Goal: Transaction & Acquisition: Purchase product/service

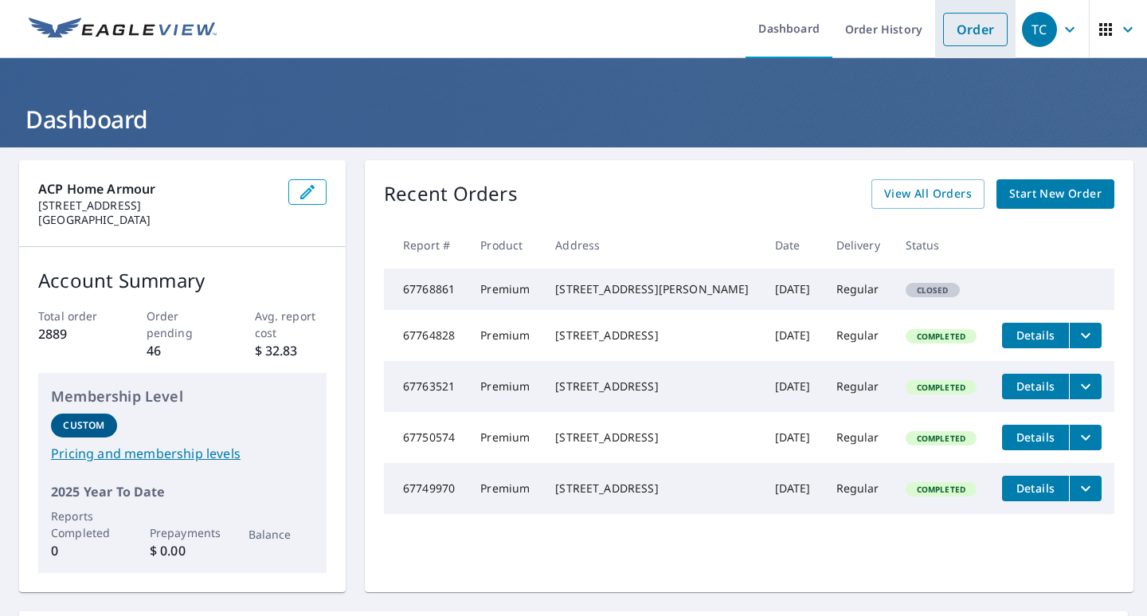
click at [943, 31] on link "Order" at bounding box center [975, 29] width 65 height 33
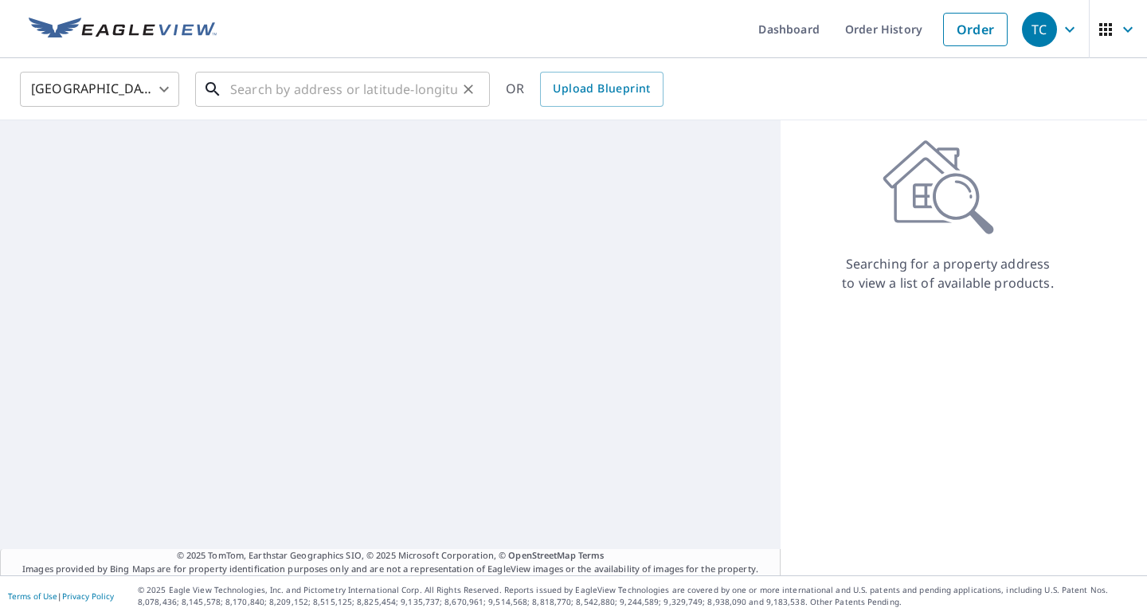
click at [371, 97] on input "text" at bounding box center [343, 89] width 227 height 45
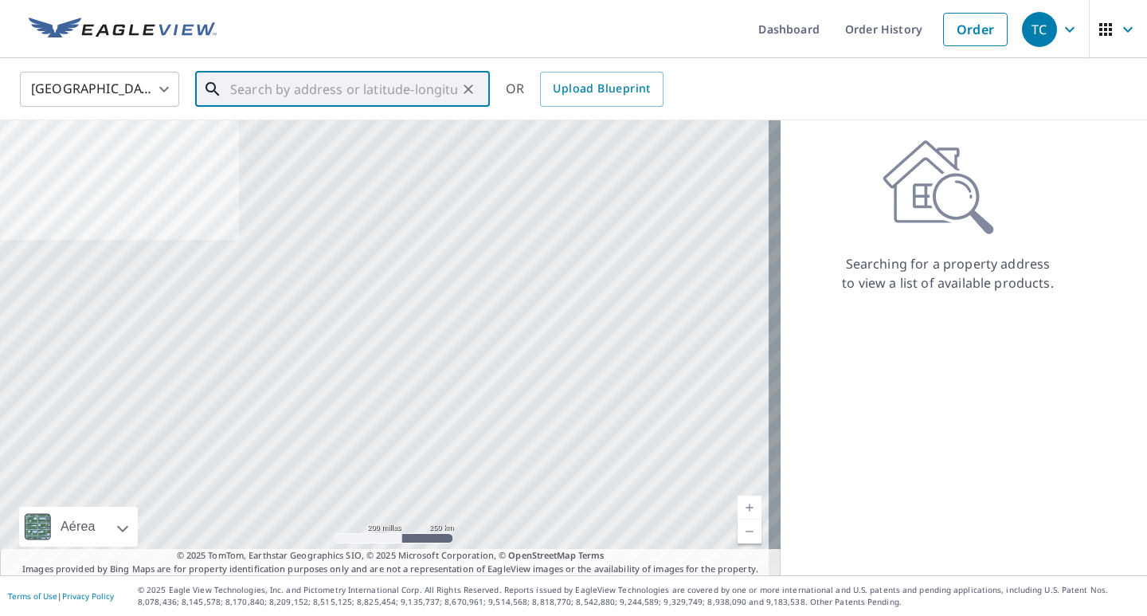
paste input "[STREET_ADDRESS]"
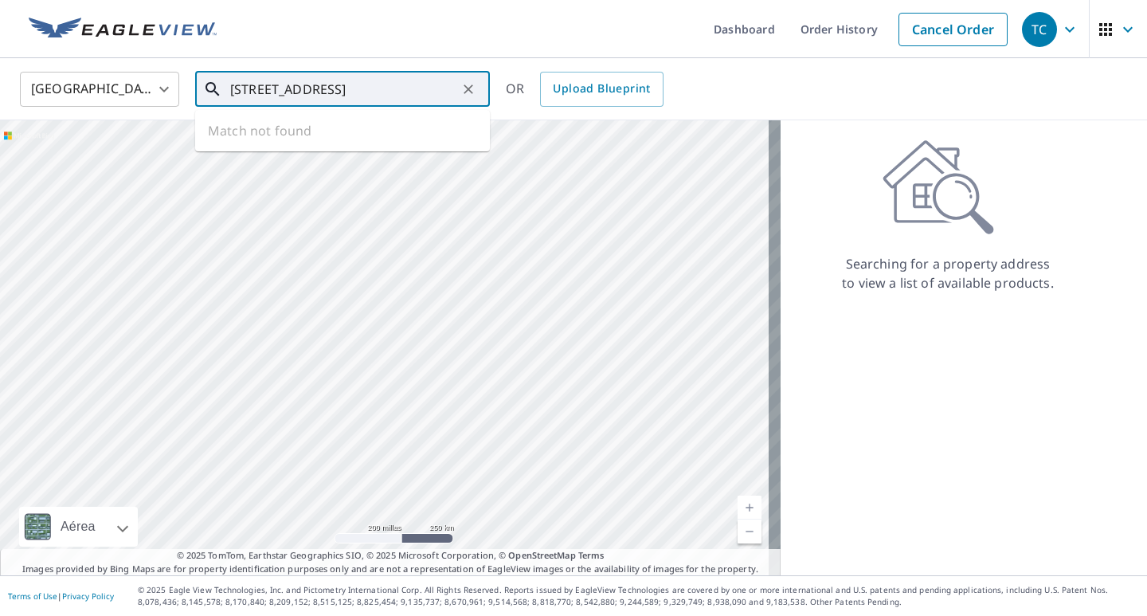
scroll to position [0, 52]
type input "[STREET_ADDRESS]"
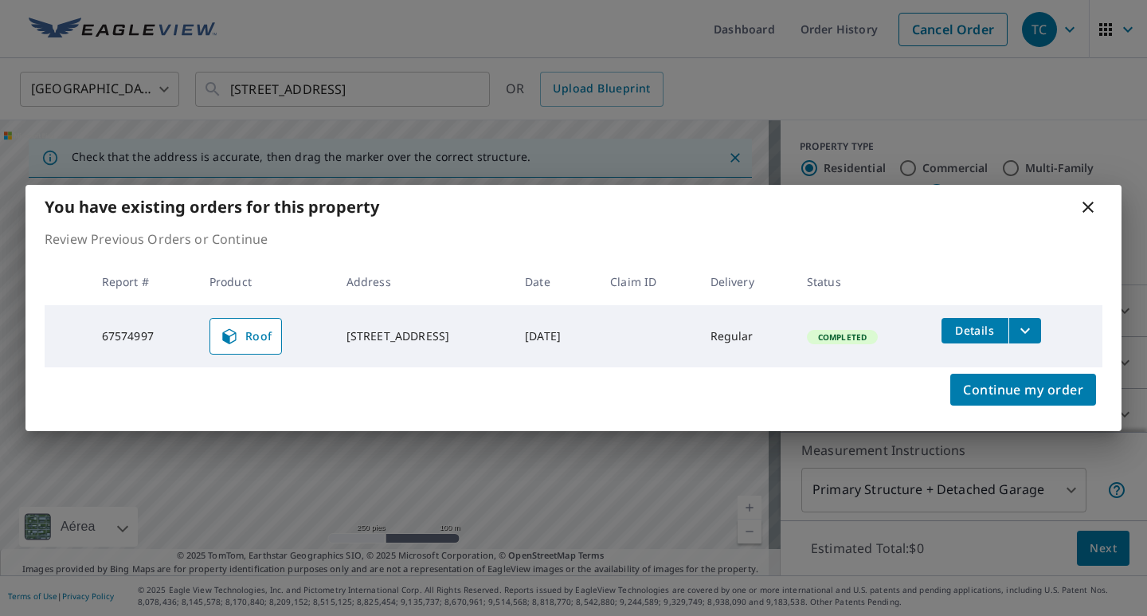
click at [1029, 329] on icon "filesDropdownBtn-67574997" at bounding box center [1024, 330] width 19 height 19
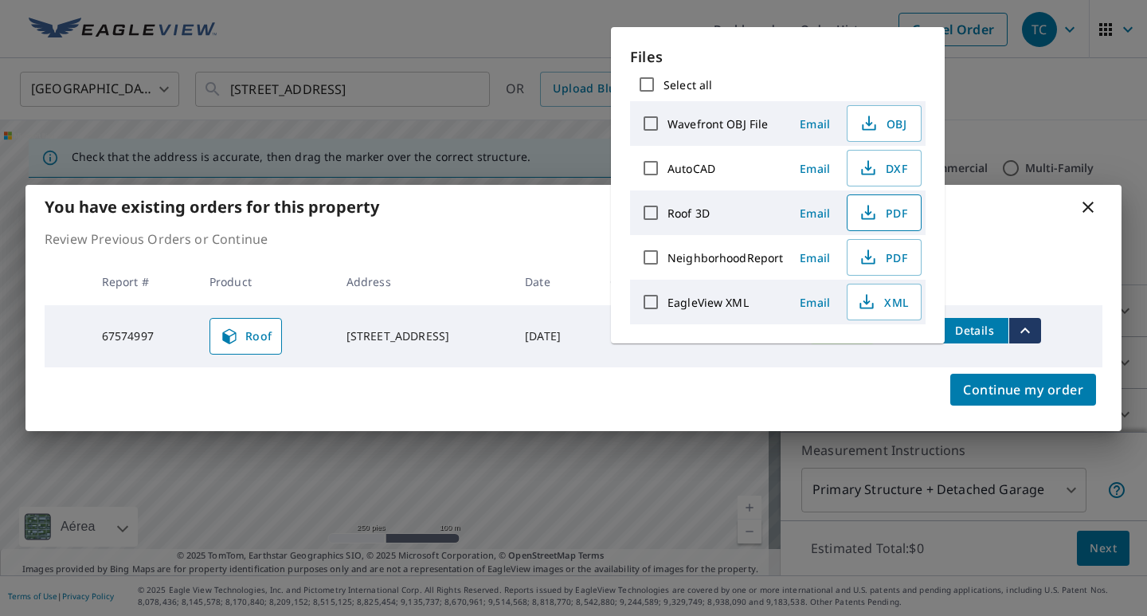
click at [872, 213] on icon "button" at bounding box center [868, 216] width 14 height 6
click at [1090, 206] on icon at bounding box center [1087, 207] width 19 height 19
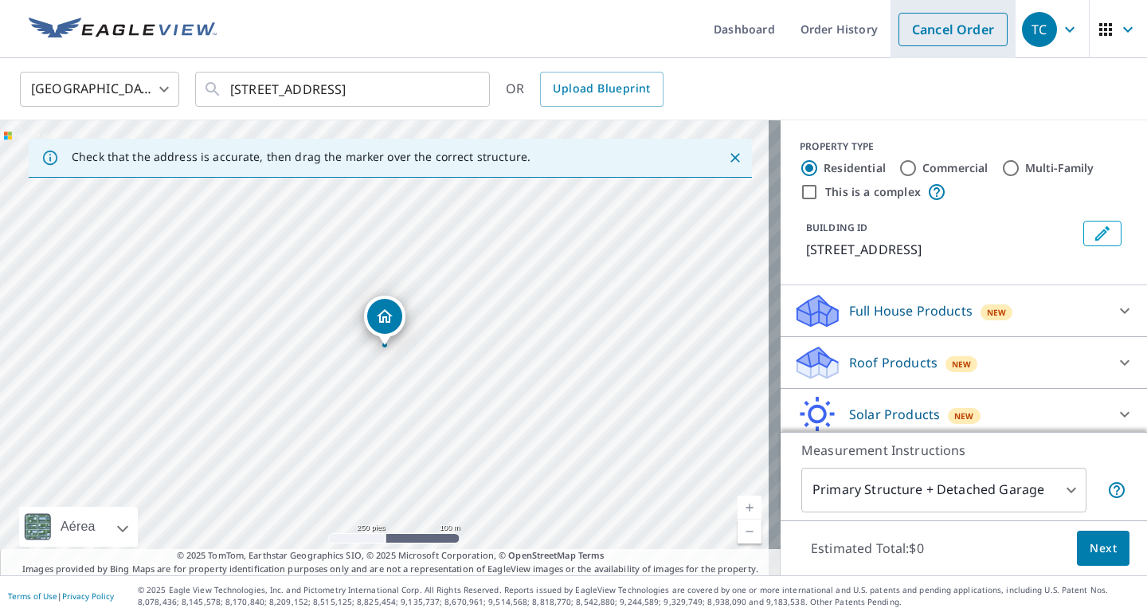
drag, startPoint x: 901, startPoint y: 10, endPoint x: 909, endPoint y: 22, distance: 13.7
click at [906, 16] on li "Cancel Order" at bounding box center [952, 29] width 125 height 58
click at [915, 29] on link "Cancel Order" at bounding box center [952, 29] width 109 height 33
